Goal: Information Seeking & Learning: Find contact information

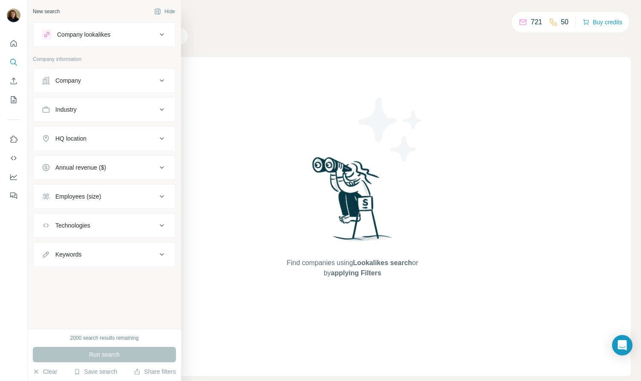
click at [77, 35] on div "Company lookalikes" at bounding box center [83, 34] width 53 height 9
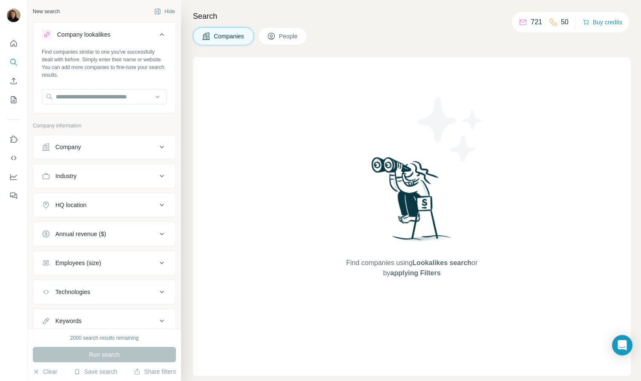
click at [83, 141] on button "Company" at bounding box center [104, 147] width 142 height 20
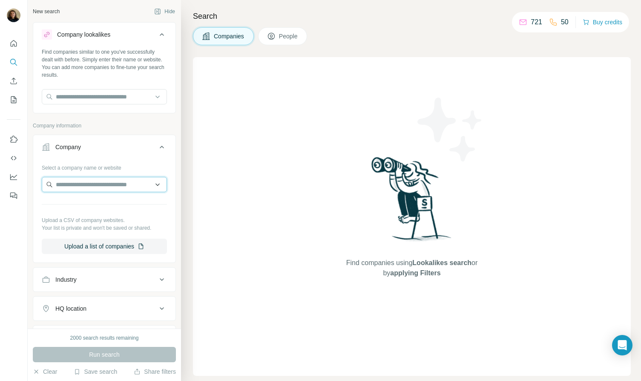
click at [102, 187] on input "text" at bounding box center [104, 184] width 125 height 15
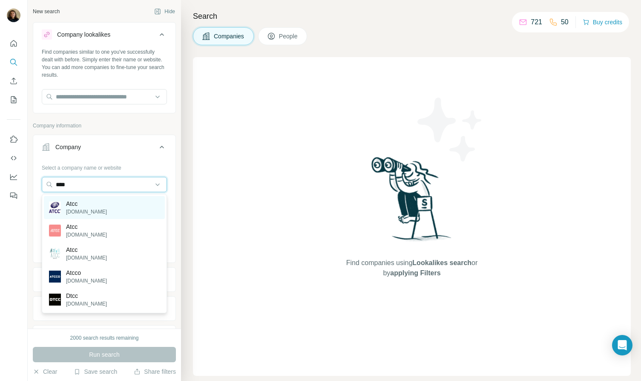
type input "****"
click at [91, 210] on div "Atcc [DOMAIN_NAME]" at bounding box center [104, 207] width 121 height 23
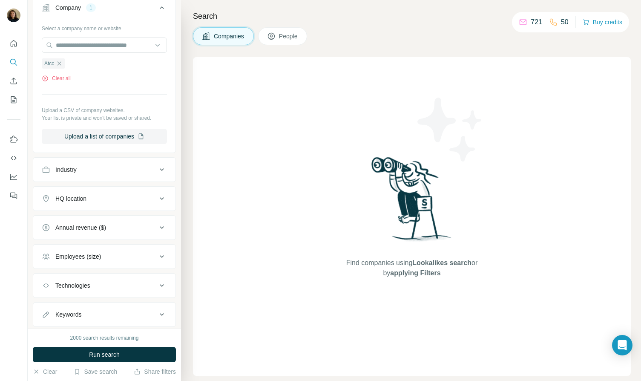
scroll to position [141, 0]
click at [116, 350] on span "Run search" at bounding box center [104, 354] width 31 height 9
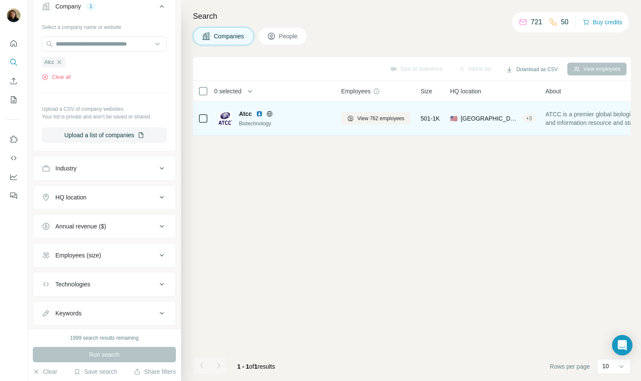
click at [227, 116] on img at bounding box center [225, 119] width 14 height 14
click at [390, 119] on span "View 762 employees" at bounding box center [380, 119] width 47 height 8
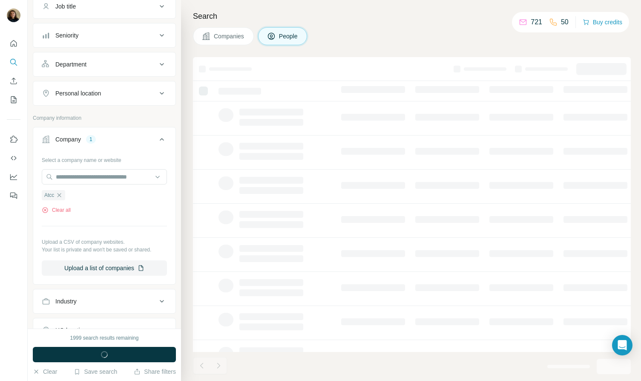
scroll to position [273, 0]
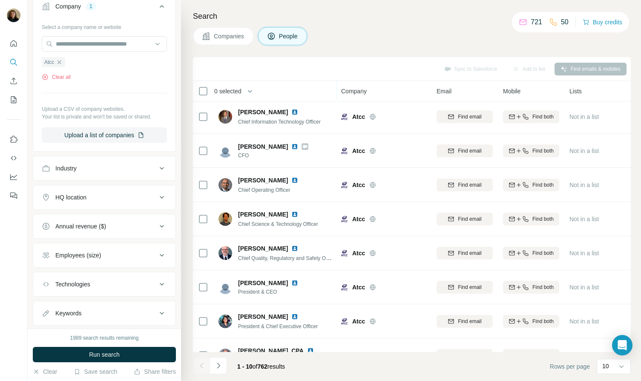
scroll to position [90, 0]
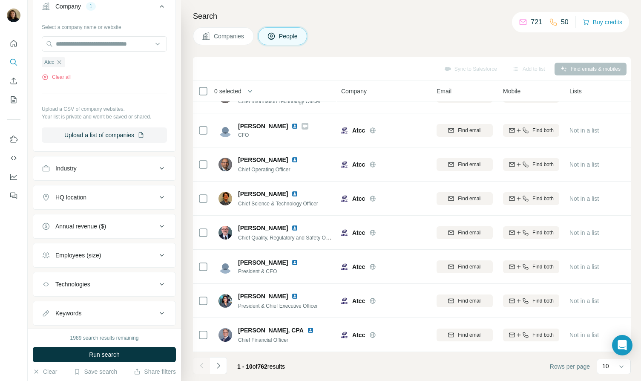
click at [214, 366] on icon "Navigate to next page" at bounding box center [218, 365] width 9 height 9
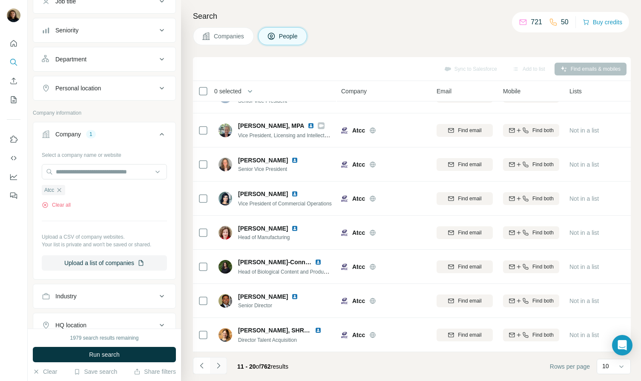
click at [218, 368] on icon "Navigate to next page" at bounding box center [218, 365] width 9 height 9
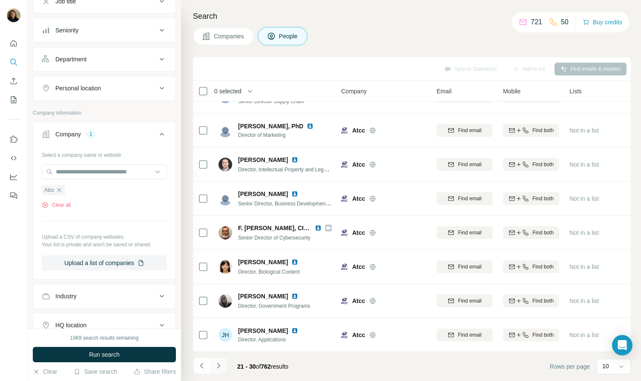
click at [216, 365] on icon "Navigate to next page" at bounding box center [218, 365] width 9 height 9
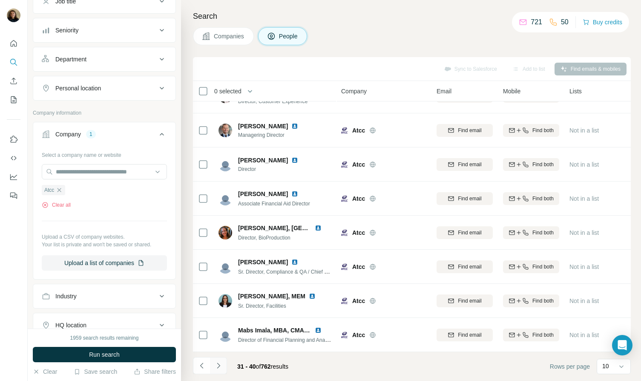
click at [215, 362] on icon "Navigate to next page" at bounding box center [218, 365] width 9 height 9
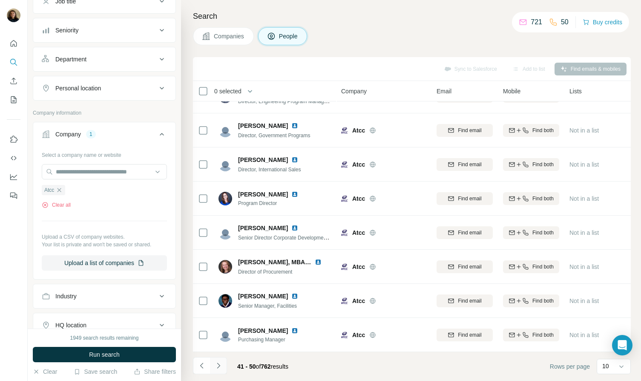
click at [221, 364] on icon "Navigate to next page" at bounding box center [218, 365] width 9 height 9
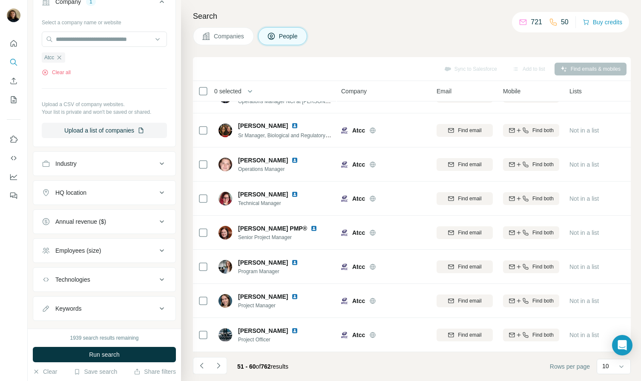
scroll to position [295, 0]
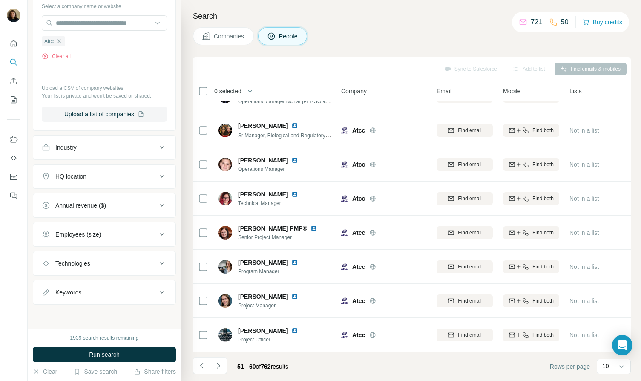
click at [95, 146] on div "Industry" at bounding box center [99, 147] width 115 height 9
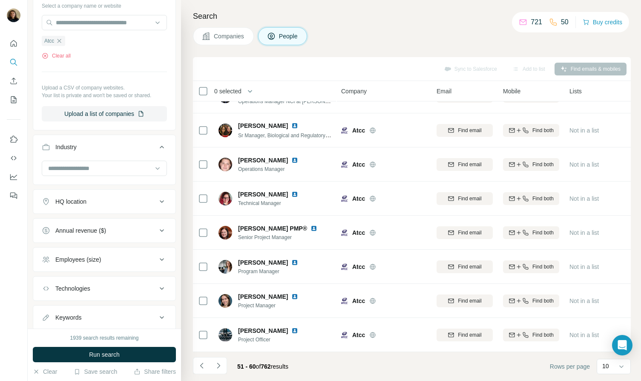
click at [95, 146] on div "Industry" at bounding box center [99, 147] width 115 height 9
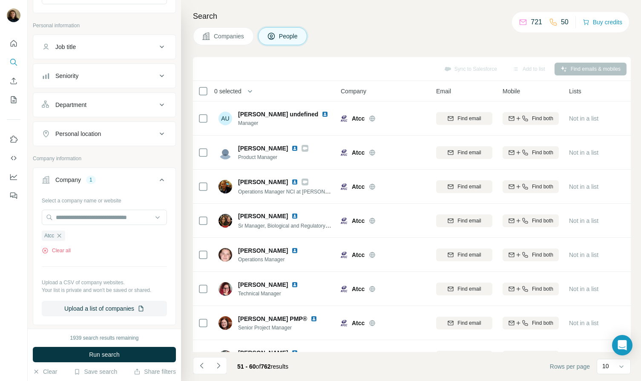
scroll to position [80, 0]
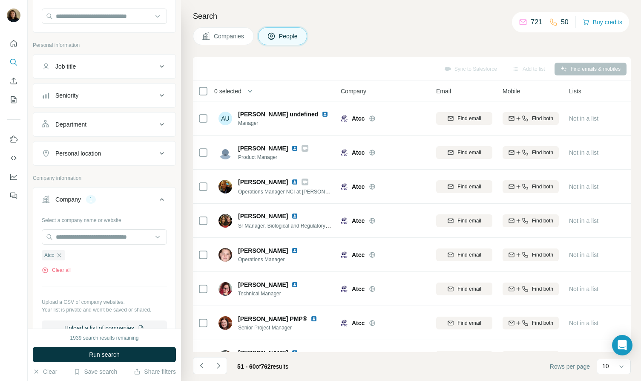
click at [94, 69] on div "Job title" at bounding box center [99, 66] width 115 height 9
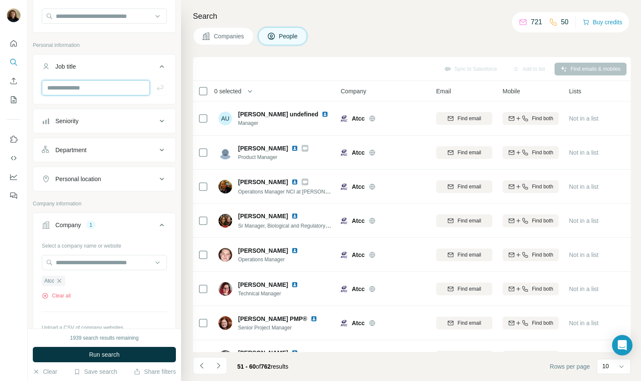
click at [88, 90] on input "text" at bounding box center [96, 87] width 108 height 15
type input "**********"
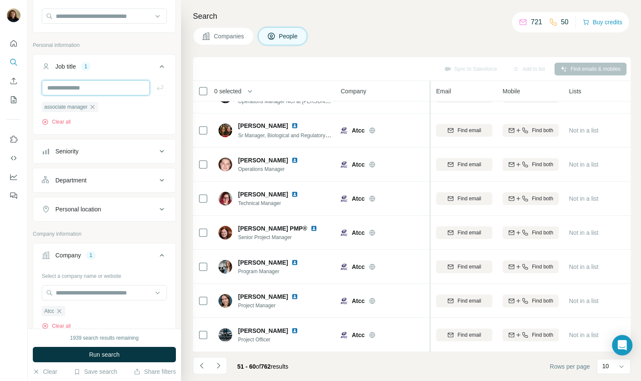
scroll to position [0, 0]
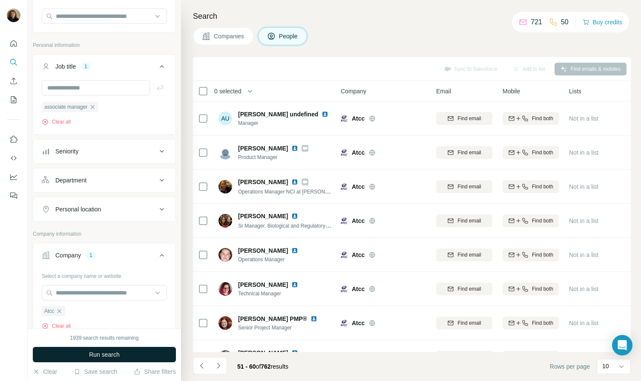
click at [73, 356] on button "Run search" at bounding box center [104, 354] width 143 height 15
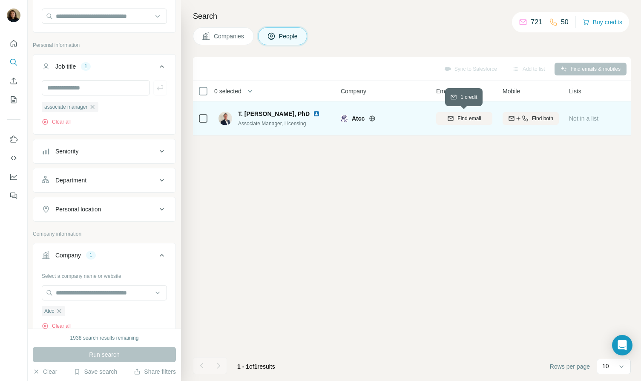
click at [450, 121] on icon "button" at bounding box center [450, 118] width 7 height 7
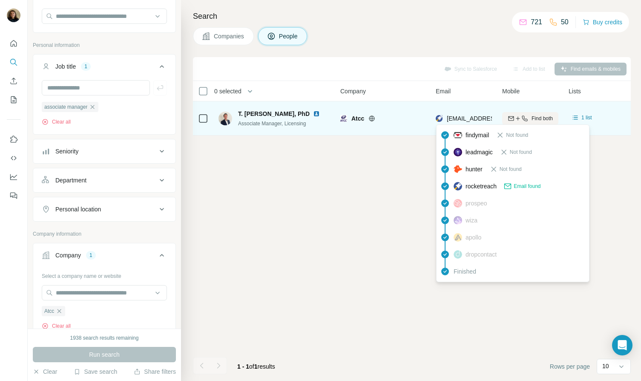
click at [466, 119] on span "[EMAIL_ADDRESS][DOMAIN_NAME]" at bounding box center [497, 118] width 101 height 7
click at [466, 119] on span "[EMAIL_ADDRESS][DOMAIN_NAME]" at bounding box center [496, 118] width 101 height 7
click at [466, 119] on span "[EMAIL_ADDRESS][DOMAIN_NAME]" at bounding box center [498, 118] width 101 height 7
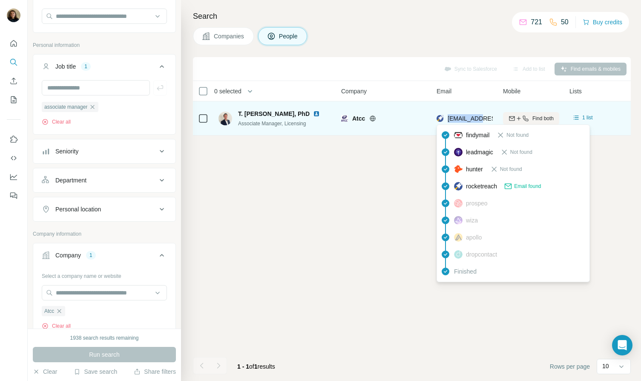
click at [466, 119] on span "[EMAIL_ADDRESS][DOMAIN_NAME]" at bounding box center [498, 118] width 101 height 7
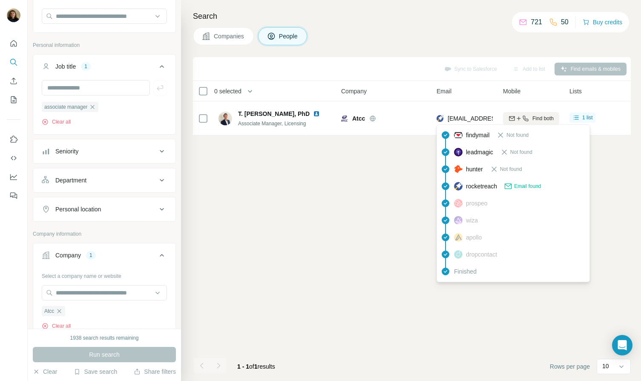
click at [449, 90] on span "Email" at bounding box center [444, 91] width 15 height 9
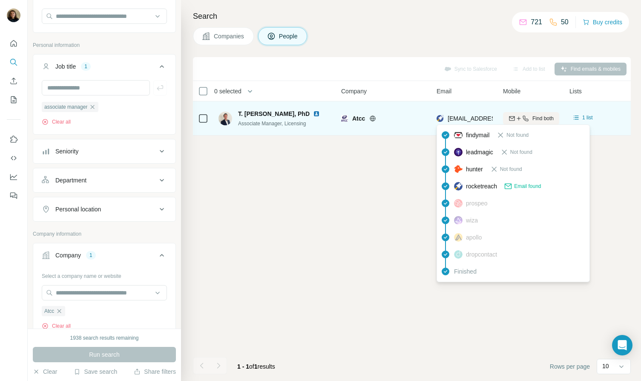
click at [465, 117] on span "[EMAIL_ADDRESS][DOMAIN_NAME]" at bounding box center [498, 118] width 101 height 7
click at [445, 120] on div "[EMAIL_ADDRESS][DOMAIN_NAME]" at bounding box center [489, 118] width 105 height 9
drag, startPoint x: 445, startPoint y: 120, endPoint x: 454, endPoint y: 118, distance: 8.6
click at [445, 119] on div "[EMAIL_ADDRESS][DOMAIN_NAME]" at bounding box center [489, 118] width 105 height 9
click at [454, 118] on span "[EMAIL_ADDRESS][DOMAIN_NAME]" at bounding box center [498, 118] width 101 height 7
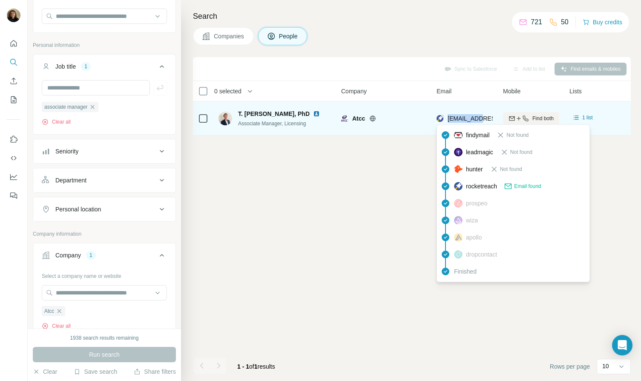
click at [454, 118] on span "[EMAIL_ADDRESS][DOMAIN_NAME]" at bounding box center [498, 118] width 101 height 7
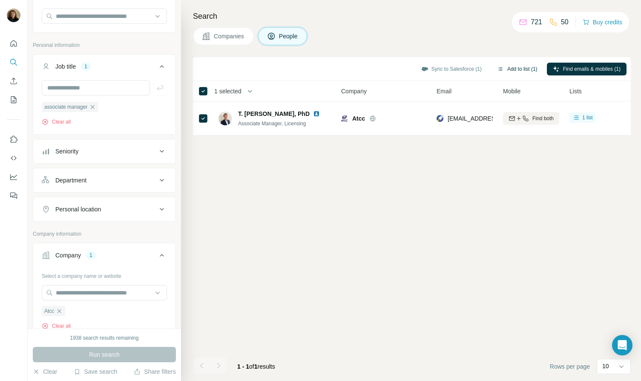
click at [505, 69] on button "Add to list (1)" at bounding box center [517, 69] width 52 height 13
click at [508, 66] on button "Add to list (1)" at bounding box center [517, 69] width 52 height 13
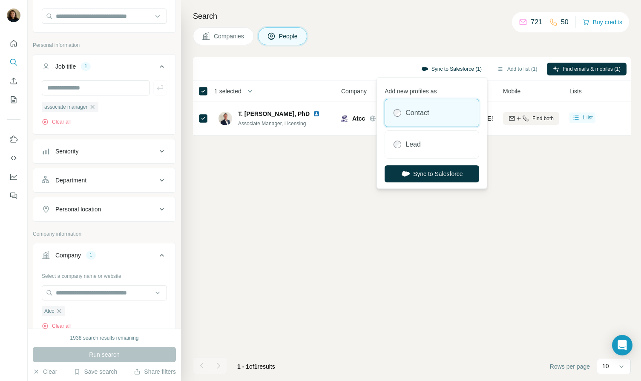
click at [423, 66] on button "Sync to Salesforce (1)" at bounding box center [451, 69] width 72 height 13
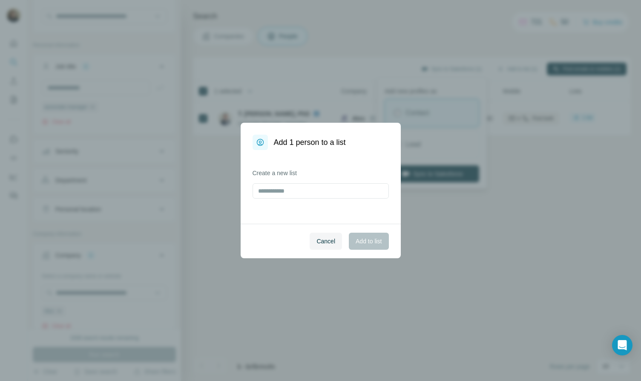
click at [319, 237] on span "Cancel" at bounding box center [325, 241] width 19 height 9
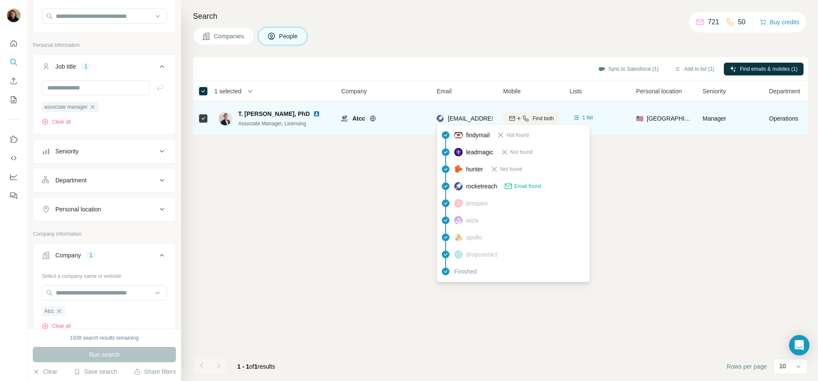
click at [473, 116] on span "[EMAIL_ADDRESS][DOMAIN_NAME]" at bounding box center [498, 118] width 101 height 7
copy tr "[EMAIL_ADDRESS][DOMAIN_NAME]"
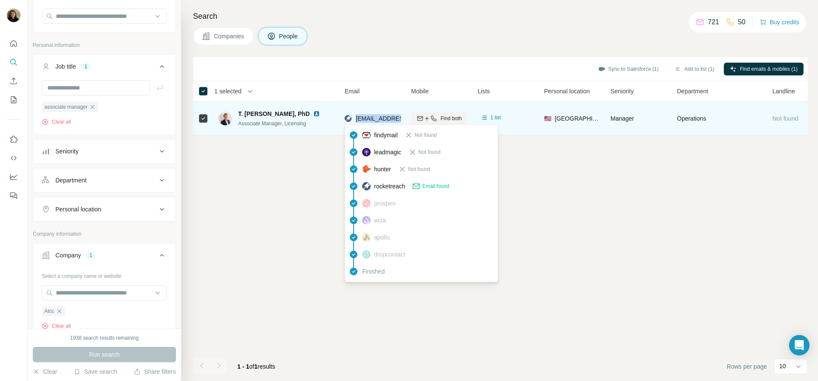
scroll to position [0, 118]
